Goal: Check status

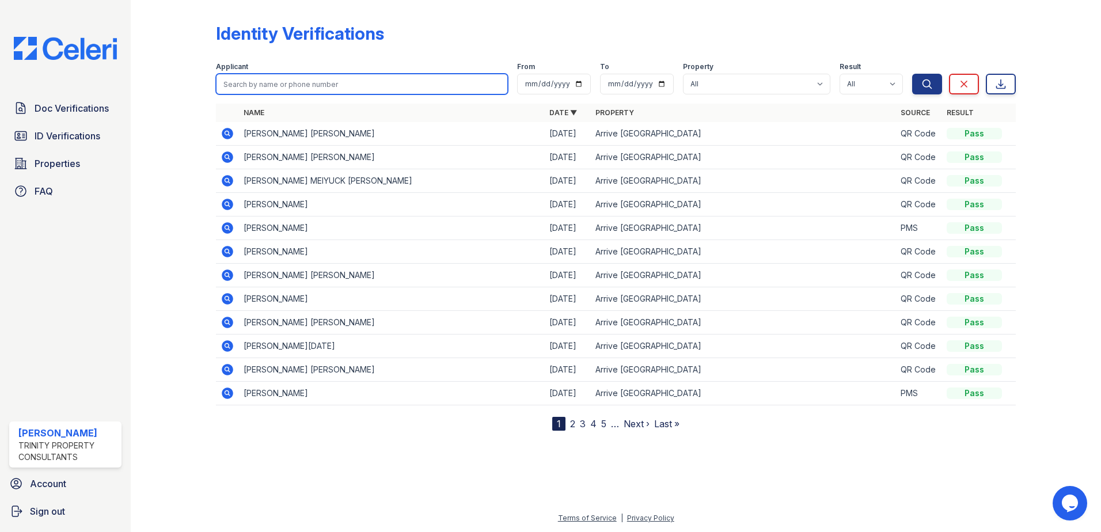
click at [304, 80] on input "search" at bounding box center [362, 84] width 292 height 21
type input "[PERSON_NAME]"
click at [912, 74] on button "Search" at bounding box center [927, 84] width 30 height 21
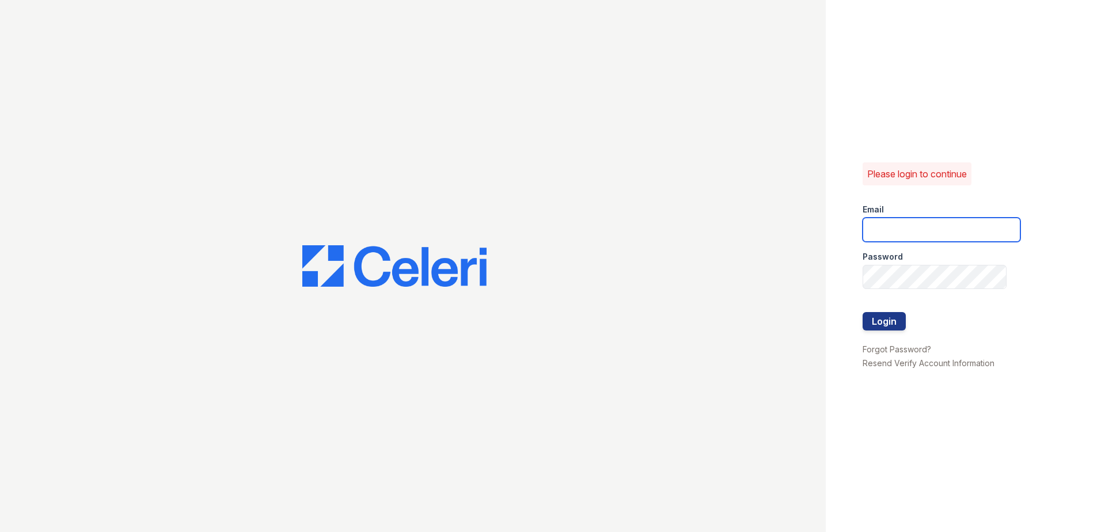
click at [945, 226] on input "email" at bounding box center [941, 230] width 158 height 24
type input "eknibb@trinity-pm.com"
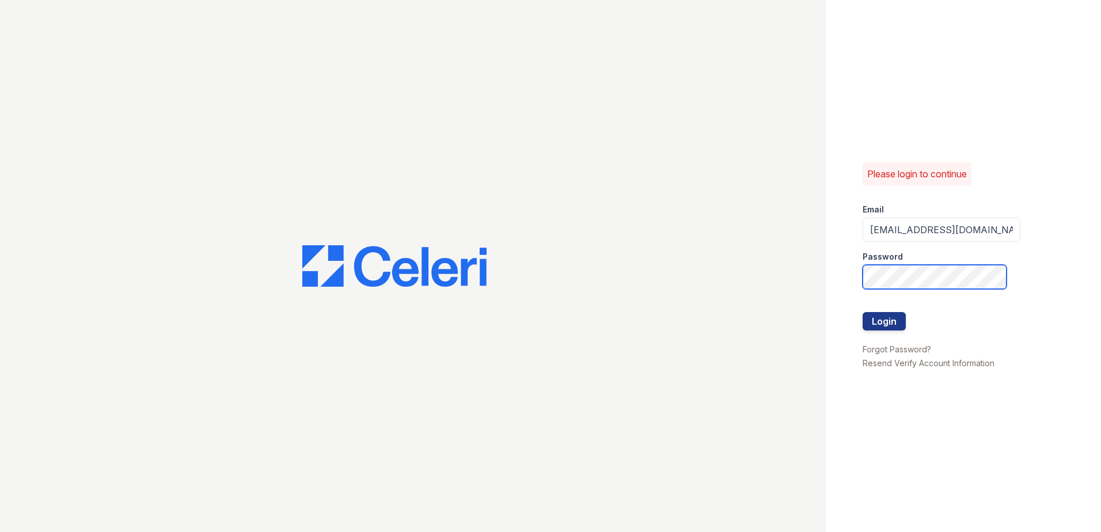
click at [862, 312] on button "Login" at bounding box center [883, 321] width 43 height 18
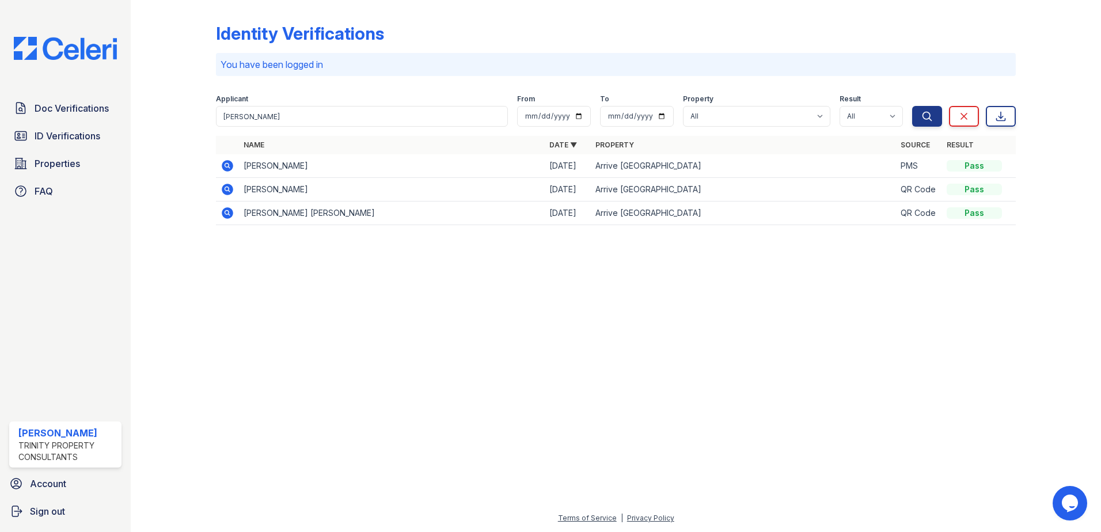
click at [230, 169] on icon at bounding box center [228, 166] width 12 height 12
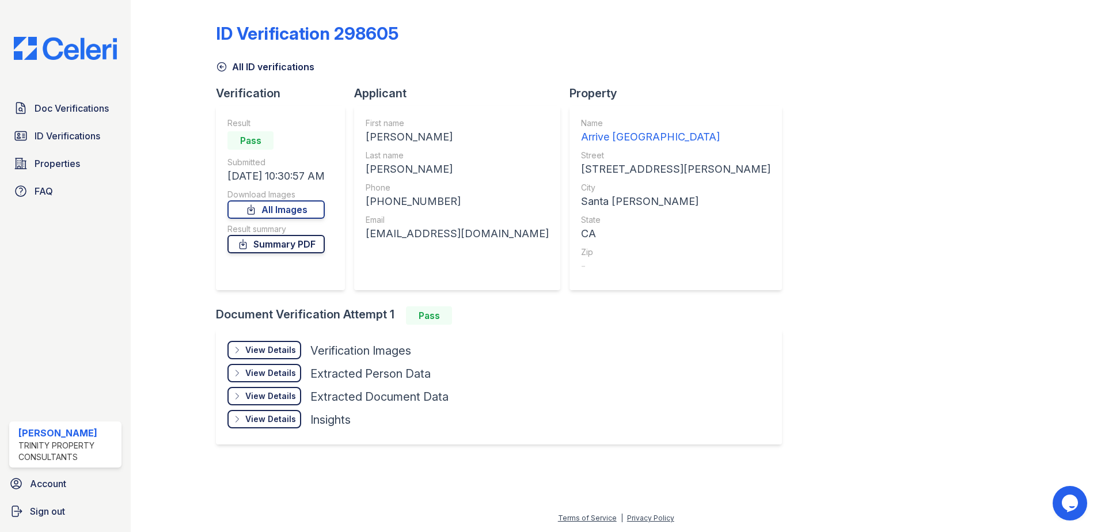
click at [291, 249] on link "Summary PDF" at bounding box center [275, 244] width 97 height 18
click at [268, 211] on link "All Images" at bounding box center [275, 209] width 97 height 18
click at [300, 212] on link "All Images" at bounding box center [275, 209] width 97 height 18
click at [937, 294] on div "ID Verification 298605 All ID verifications Verification Result Pass Submitted …" at bounding box center [616, 233] width 800 height 456
